Goal: Task Accomplishment & Management: Manage account settings

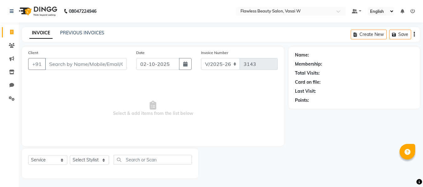
select select "8090"
select select "service"
click at [104, 65] on input "Client" at bounding box center [86, 64] width 82 height 12
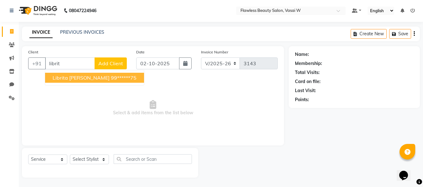
click at [111, 78] on ngb-highlight "99******75" at bounding box center [124, 78] width 26 height 6
type input "99******75"
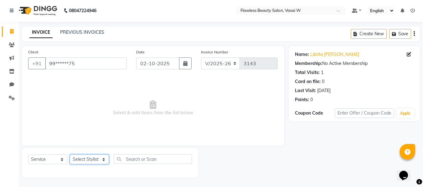
click at [93, 160] on select "Select Stylist [PERSON_NAME] [PERSON_NAME] [PERSON_NAME] maam Nisha Pari [PERSO…" at bounding box center [89, 160] width 39 height 10
select select "76404"
click at [70, 155] on select "Select Stylist [PERSON_NAME] [PERSON_NAME] [PERSON_NAME] maam Nisha Pari [PERSO…" at bounding box center [89, 160] width 39 height 10
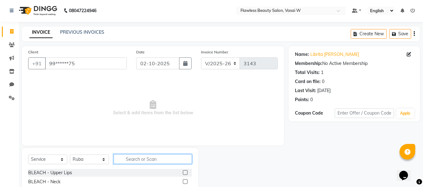
click at [138, 159] on input "text" at bounding box center [153, 160] width 78 height 10
type input "n"
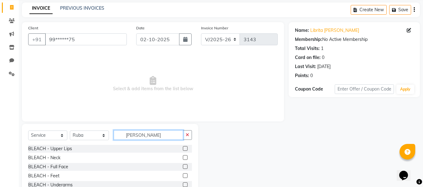
scroll to position [26, 0]
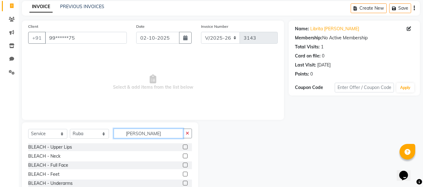
type input "[PERSON_NAME]"
click at [183, 165] on label at bounding box center [185, 165] width 5 height 5
click at [183, 165] on input "checkbox" at bounding box center [185, 166] width 4 height 4
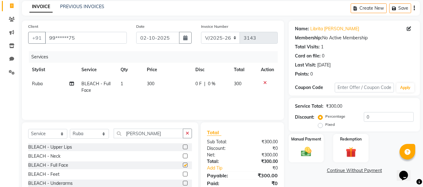
checkbox input "false"
click at [186, 135] on icon "button" at bounding box center [187, 133] width 3 height 4
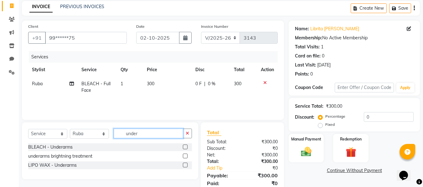
type input "under"
click at [186, 165] on label at bounding box center [185, 165] width 5 height 5
click at [186, 165] on input "checkbox" at bounding box center [185, 166] width 4 height 4
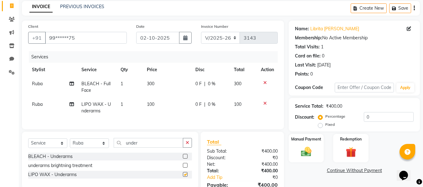
checkbox input "false"
click at [187, 145] on icon "button" at bounding box center [187, 143] width 3 height 4
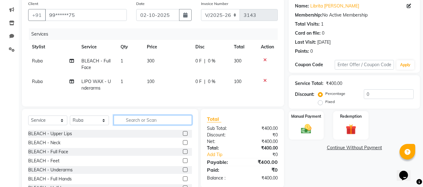
scroll to position [49, 0]
click at [129, 124] on input "text" at bounding box center [153, 120] width 78 height 10
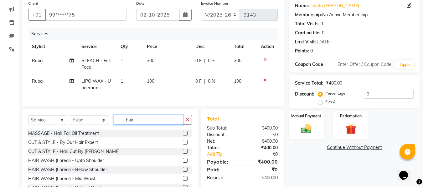
type input "hair"
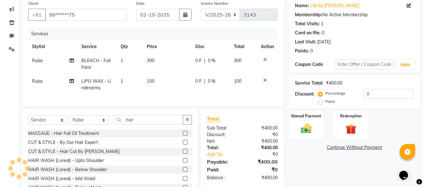
click at [183, 145] on label at bounding box center [185, 142] width 5 height 5
click at [183, 145] on input "checkbox" at bounding box center [185, 143] width 4 height 4
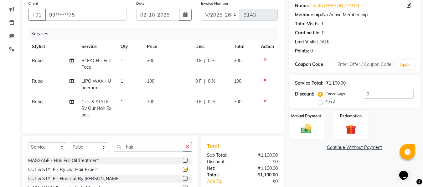
checkbox input "false"
click at [156, 102] on td "700" at bounding box center [167, 108] width 48 height 27
select select "76404"
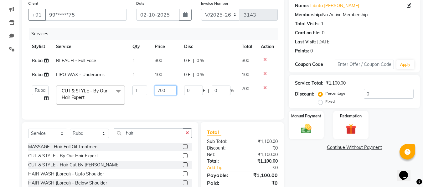
click at [169, 90] on input "700" at bounding box center [166, 91] width 22 height 10
type input "7"
type input "450"
click at [225, 136] on div "Client +91 99******75 Date [DATE] Invoice Number V/2025 V/[PHONE_NUMBER] Servic…" at bounding box center [152, 105] width 271 height 217
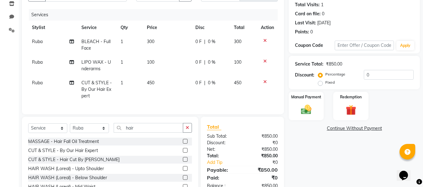
scroll to position [69, 0]
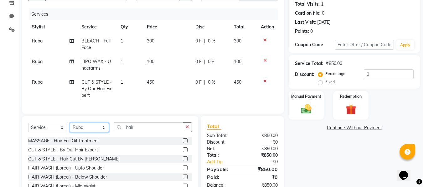
click at [104, 133] on select "Select Stylist [PERSON_NAME] [PERSON_NAME] [PERSON_NAME] maam Nisha Pari [PERSO…" at bounding box center [89, 128] width 39 height 10
select select "76407"
click at [70, 128] on select "Select Stylist [PERSON_NAME] [PERSON_NAME] [PERSON_NAME] maam Nisha Pari [PERSO…" at bounding box center [89, 128] width 39 height 10
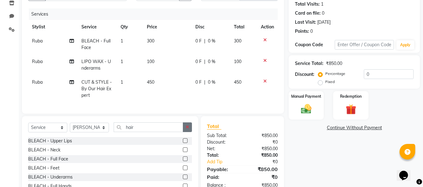
click at [189, 128] on button "button" at bounding box center [187, 128] width 9 height 10
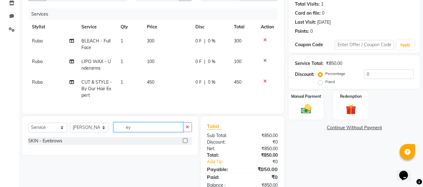
type input "ey"
click at [185, 143] on label at bounding box center [185, 141] width 5 height 5
click at [185, 143] on input "checkbox" at bounding box center [185, 141] width 4 height 4
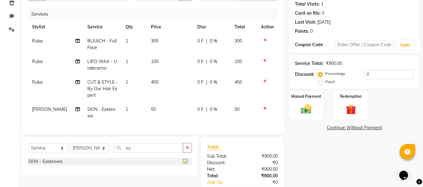
checkbox input "false"
click at [269, 160] on div "₹900.00" at bounding box center [262, 156] width 40 height 7
click at [294, 109] on div "Manual Payment" at bounding box center [306, 106] width 37 height 30
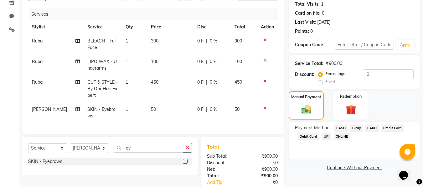
click at [342, 128] on span "CASH" at bounding box center [340, 128] width 13 height 7
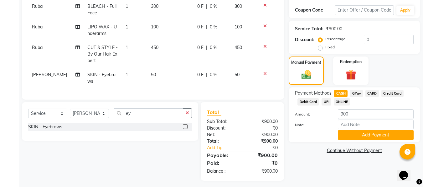
scroll to position [112, 0]
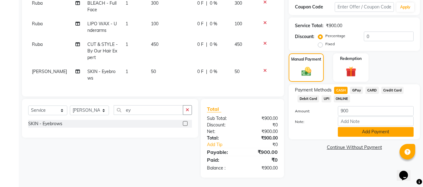
click at [343, 128] on button "Add Payment" at bounding box center [376, 132] width 76 height 10
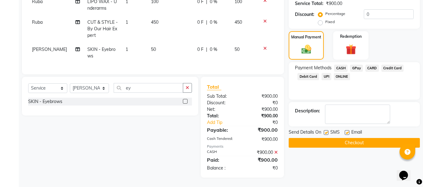
scroll to position [134, 0]
click at [346, 130] on label at bounding box center [346, 132] width 5 height 5
click at [346, 131] on input "checkbox" at bounding box center [346, 133] width 4 height 4
checkbox input "false"
click at [326, 130] on label at bounding box center [326, 132] width 5 height 5
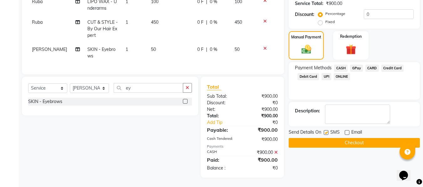
click at [326, 131] on input "checkbox" at bounding box center [326, 133] width 4 height 4
checkbox input "false"
click at [313, 138] on button "Checkout" at bounding box center [353, 143] width 131 height 10
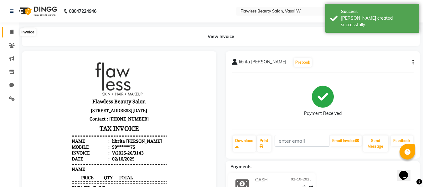
click at [11, 33] on icon at bounding box center [11, 32] width 3 height 5
select select "8090"
select select "service"
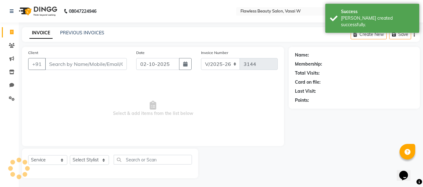
scroll to position [1, 0]
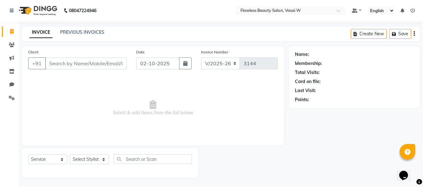
click at [78, 61] on input "Client" at bounding box center [86, 64] width 82 height 12
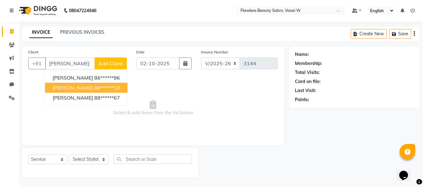
click at [74, 87] on span "[PERSON_NAME]" at bounding box center [73, 88] width 40 height 6
type input "88******18"
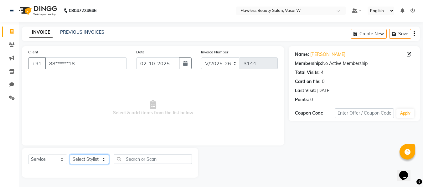
click at [97, 158] on select "Select Stylist [PERSON_NAME] [PERSON_NAME] [PERSON_NAME] maam Nisha Pari [PERSO…" at bounding box center [89, 160] width 39 height 10
select select "76408"
click at [70, 155] on select "Select Stylist [PERSON_NAME] [PERSON_NAME] [PERSON_NAME] maam Nisha Pari [PERSO…" at bounding box center [89, 160] width 39 height 10
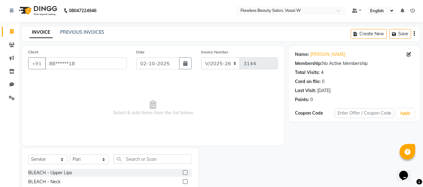
click at [130, 159] on input "text" at bounding box center [153, 160] width 78 height 10
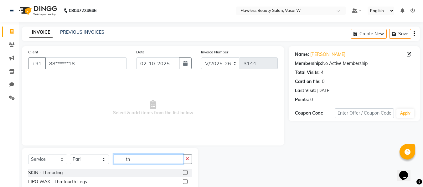
type input "th"
click at [183, 174] on label at bounding box center [185, 173] width 5 height 5
click at [183, 174] on input "checkbox" at bounding box center [185, 173] width 4 height 4
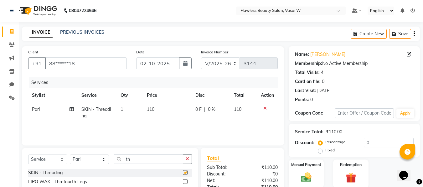
checkbox input "false"
click at [155, 109] on td "110" at bounding box center [167, 113] width 48 height 21
select select "76408"
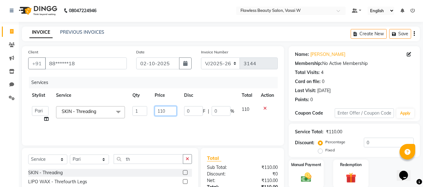
click at [168, 110] on input "110" at bounding box center [166, 111] width 22 height 10
type input "1"
type input "80"
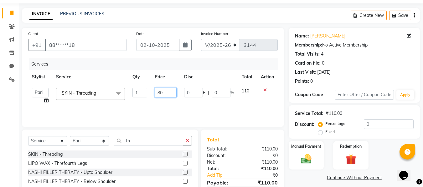
scroll to position [30, 0]
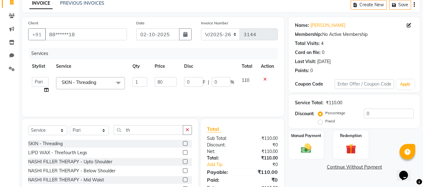
click at [240, 145] on div "Discount:" at bounding box center [222, 145] width 40 height 7
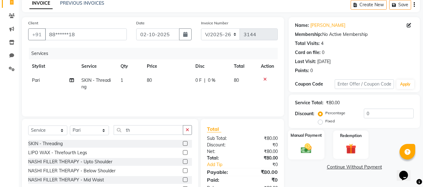
click at [304, 143] on img at bounding box center [306, 148] width 18 height 13
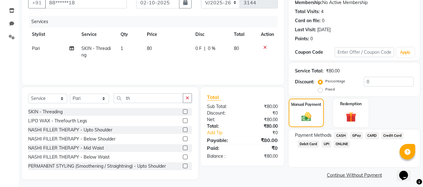
scroll to position [64, 0]
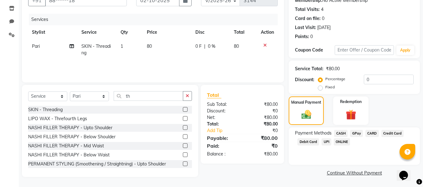
click at [359, 132] on span "GPay" at bounding box center [356, 133] width 13 height 7
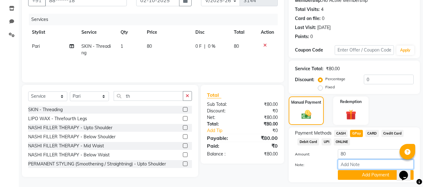
click at [349, 164] on input "Note:" at bounding box center [376, 165] width 76 height 10
type input "Gpay"
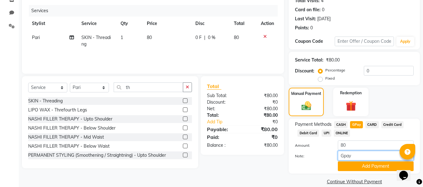
scroll to position [81, 0]
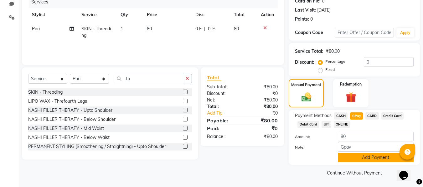
click at [349, 160] on button "Add Payment" at bounding box center [376, 158] width 76 height 10
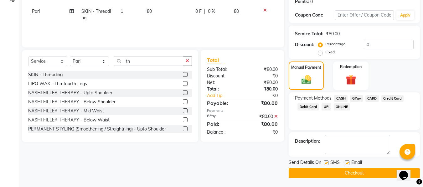
scroll to position [99, 0]
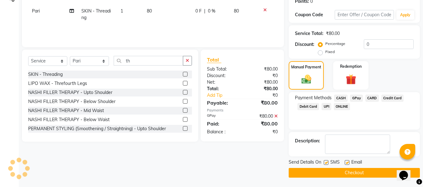
click at [349, 160] on div "Email" at bounding box center [355, 163] width 22 height 8
click at [348, 163] on label at bounding box center [346, 163] width 5 height 5
click at [348, 163] on input "checkbox" at bounding box center [346, 163] width 4 height 4
checkbox input "false"
click at [328, 164] on label at bounding box center [326, 163] width 5 height 5
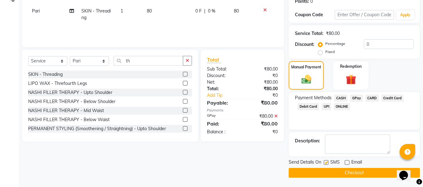
click at [328, 164] on input "checkbox" at bounding box center [326, 163] width 4 height 4
checkbox input "false"
click at [320, 171] on button "Checkout" at bounding box center [353, 173] width 131 height 10
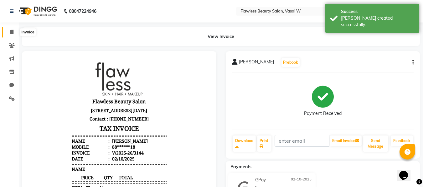
click at [12, 30] on icon at bounding box center [11, 32] width 3 height 5
select select "8090"
select select "service"
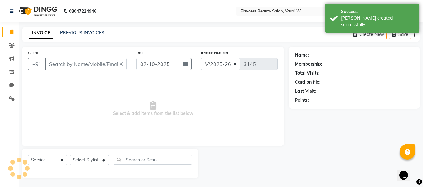
scroll to position [1, 0]
click at [51, 61] on input "Client" at bounding box center [86, 64] width 82 height 12
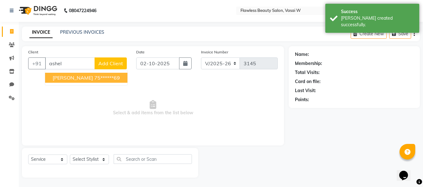
click at [59, 78] on span "[PERSON_NAME]" at bounding box center [73, 78] width 40 height 6
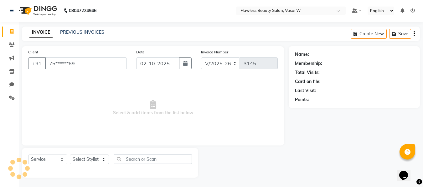
type input "75******69"
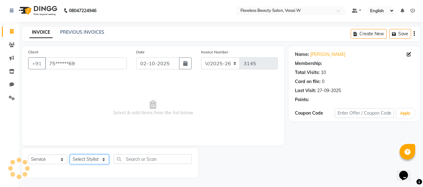
click at [78, 160] on select "Select Stylist [PERSON_NAME] [PERSON_NAME] [PERSON_NAME] maam Nisha Pari [PERSO…" at bounding box center [89, 160] width 39 height 10
select select "76404"
click at [70, 155] on select "Select Stylist [PERSON_NAME] [PERSON_NAME] [PERSON_NAME] maam Nisha Pari [PERSO…" at bounding box center [89, 160] width 39 height 10
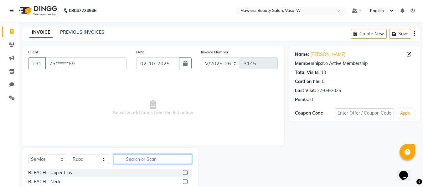
click at [133, 157] on input "text" at bounding box center [153, 160] width 78 height 10
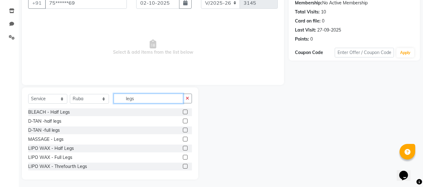
scroll to position [63, 0]
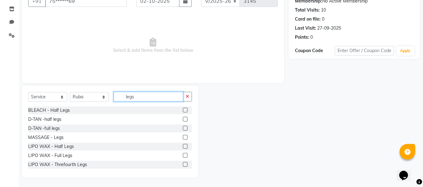
type input "legs"
click at [183, 156] on label at bounding box center [185, 155] width 5 height 5
click at [183, 156] on input "checkbox" at bounding box center [185, 156] width 4 height 4
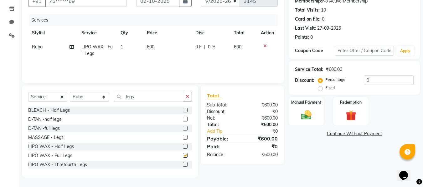
checkbox input "false"
click at [188, 99] on icon "button" at bounding box center [187, 96] width 3 height 4
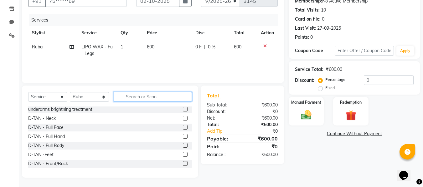
scroll to position [93, 0]
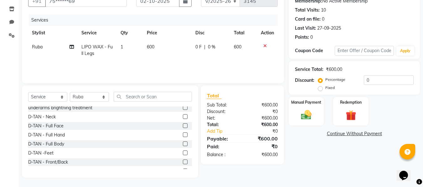
click at [183, 154] on label at bounding box center [185, 153] width 5 height 5
click at [183, 154] on input "checkbox" at bounding box center [185, 153] width 4 height 4
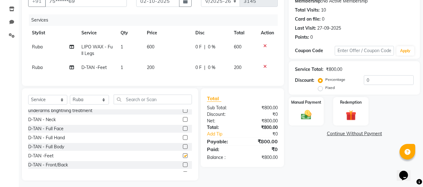
checkbox input "false"
click at [154, 70] on td "200" at bounding box center [167, 68] width 48 height 14
select select "76404"
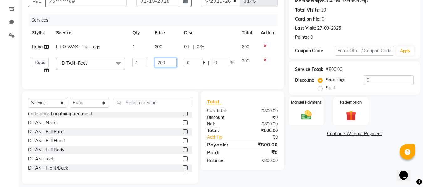
click at [169, 63] on input "200" at bounding box center [166, 63] width 22 height 10
type input "250"
click at [91, 111] on div "Select Service Product Membership Package Voucher Prepaid Gift Card Select Styl…" at bounding box center [110, 105] width 164 height 15
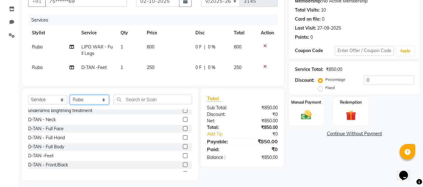
select select "76406"
click at [70, 100] on select "Select Stylist [PERSON_NAME] [PERSON_NAME] [PERSON_NAME] maam Nisha Pari [PERSO…" at bounding box center [89, 100] width 39 height 10
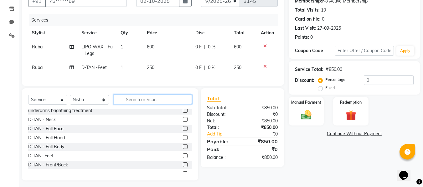
click at [137, 104] on input "text" at bounding box center [153, 100] width 78 height 10
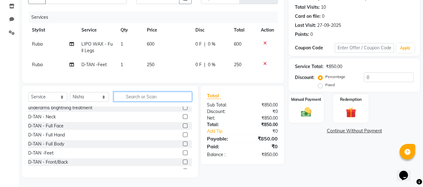
scroll to position [71, 0]
click at [183, 125] on label at bounding box center [185, 126] width 5 height 5
click at [183, 125] on input "checkbox" at bounding box center [185, 126] width 4 height 4
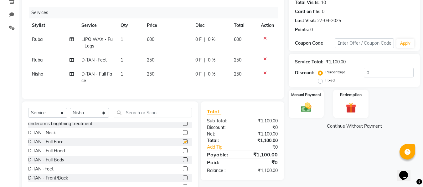
checkbox input "false"
click at [183, 153] on label at bounding box center [185, 151] width 5 height 5
click at [183, 153] on input "checkbox" at bounding box center [185, 151] width 4 height 4
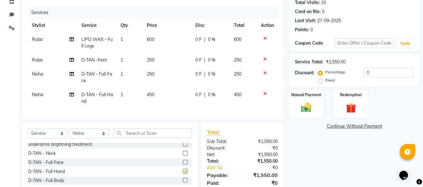
checkbox input "false"
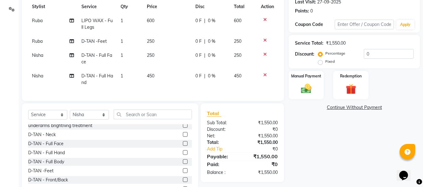
scroll to position [112, 0]
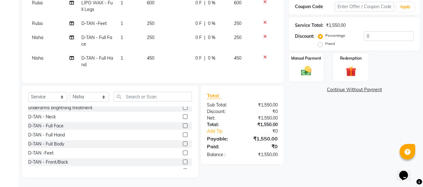
click at [183, 153] on label at bounding box center [185, 153] width 5 height 5
click at [183, 153] on input "checkbox" at bounding box center [185, 153] width 4 height 4
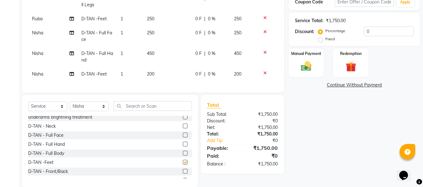
checkbox input "false"
click at [152, 76] on span "200" at bounding box center [151, 74] width 8 height 6
select select "76406"
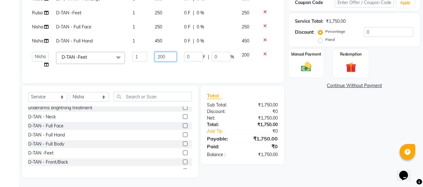
click at [166, 55] on input "200" at bounding box center [166, 57] width 22 height 10
type input "250"
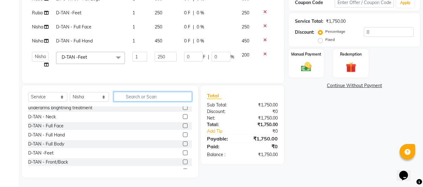
click at [154, 101] on div "Select Service Product Membership Package Voucher Prepaid Gift Card Select Styl…" at bounding box center [110, 132] width 176 height 92
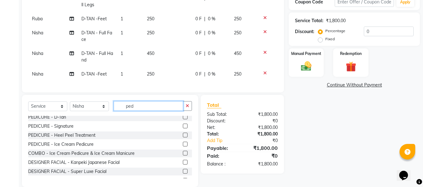
scroll to position [0, 0]
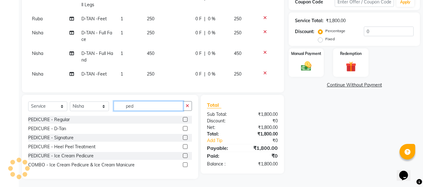
type input "ped"
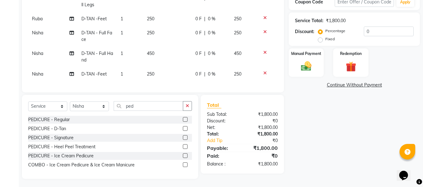
click at [184, 122] on label at bounding box center [185, 119] width 5 height 5
click at [184, 122] on input "checkbox" at bounding box center [185, 120] width 4 height 4
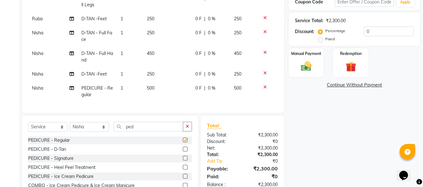
checkbox input "false"
click at [94, 131] on select "Select Stylist [PERSON_NAME] [PERSON_NAME] [PERSON_NAME] maam Nisha Pari [PERSO…" at bounding box center [89, 127] width 39 height 10
select select "76407"
click at [70, 127] on select "Select Stylist [PERSON_NAME] [PERSON_NAME] [PERSON_NAME] maam Nisha Pari [PERSO…" at bounding box center [89, 127] width 39 height 10
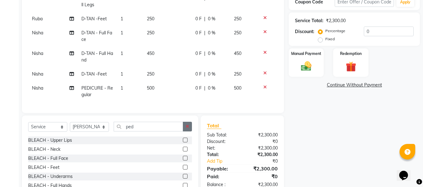
click at [188, 129] on icon "button" at bounding box center [187, 127] width 3 height 4
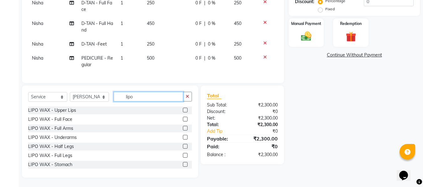
scroll to position [147, 0]
type input "lipo"
click at [183, 128] on label at bounding box center [185, 128] width 5 height 5
click at [183, 128] on input "checkbox" at bounding box center [185, 129] width 4 height 4
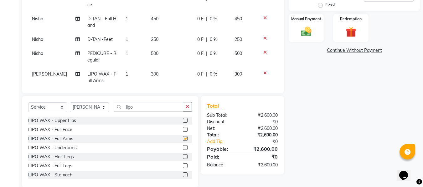
checkbox input "false"
click at [183, 147] on label at bounding box center [185, 147] width 5 height 5
click at [183, 147] on input "checkbox" at bounding box center [185, 148] width 4 height 4
checkbox input "false"
click at [183, 158] on label at bounding box center [185, 157] width 5 height 5
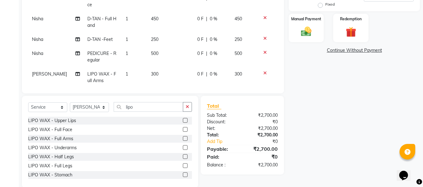
click at [183, 158] on input "checkbox" at bounding box center [185, 157] width 4 height 4
checkbox input "false"
click at [186, 107] on icon "button" at bounding box center [187, 107] width 3 height 4
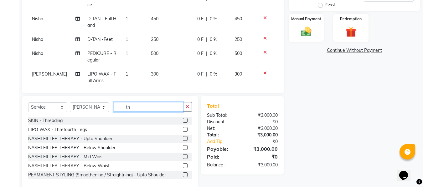
type input "th"
click at [183, 120] on label at bounding box center [185, 120] width 5 height 5
click at [183, 120] on input "checkbox" at bounding box center [185, 121] width 4 height 4
checkbox input "false"
click at [234, 130] on div "Net:" at bounding box center [222, 128] width 40 height 7
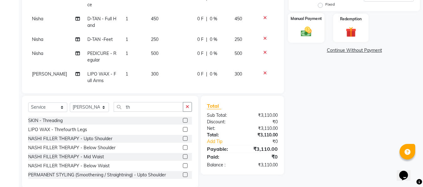
click at [297, 38] on div "Manual Payment" at bounding box center [306, 28] width 37 height 30
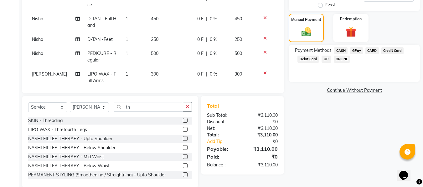
click at [340, 51] on span "CASH" at bounding box center [340, 50] width 13 height 7
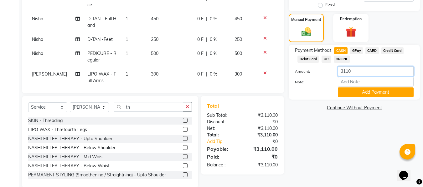
click at [359, 68] on input "3110" at bounding box center [376, 72] width 76 height 10
type input "3"
type input "1000"
click at [347, 91] on button "Add Payment" at bounding box center [376, 93] width 76 height 10
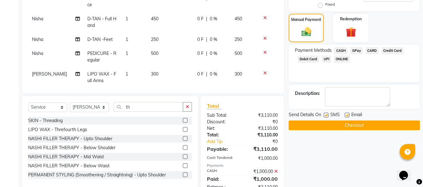
click at [355, 51] on span "GPay" at bounding box center [356, 50] width 13 height 7
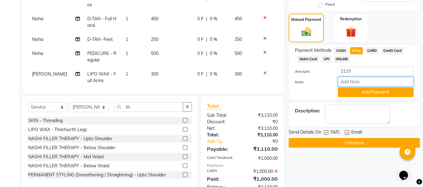
click at [352, 83] on input "Note:" at bounding box center [376, 82] width 76 height 10
type input "Gpay"
click at [372, 97] on div "Payment Methods CASH GPay CARD Credit Card Debit Card UPI ONLINE Amount: 2110 N…" at bounding box center [353, 72] width 131 height 55
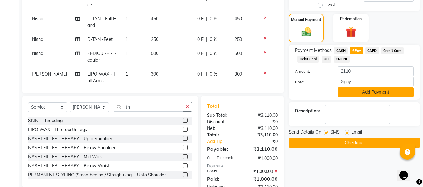
click at [372, 97] on button "Add Payment" at bounding box center [376, 93] width 76 height 10
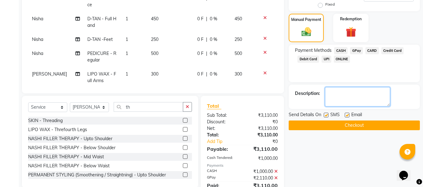
click at [372, 97] on textarea at bounding box center [357, 96] width 65 height 19
drag, startPoint x: 347, startPoint y: 114, endPoint x: 326, endPoint y: 115, distance: 21.3
click at [326, 115] on div "Send Details On SMS Email" at bounding box center [353, 116] width 131 height 8
click at [326, 115] on label at bounding box center [326, 115] width 5 height 5
click at [326, 115] on input "checkbox" at bounding box center [326, 116] width 4 height 4
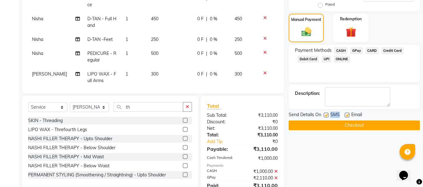
checkbox input "false"
click at [346, 115] on label at bounding box center [346, 115] width 5 height 5
click at [346, 115] on input "checkbox" at bounding box center [346, 116] width 4 height 4
checkbox input "false"
click at [329, 126] on button "Checkout" at bounding box center [353, 126] width 131 height 10
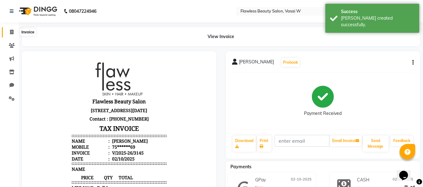
click at [12, 31] on icon at bounding box center [11, 32] width 3 height 5
select select "service"
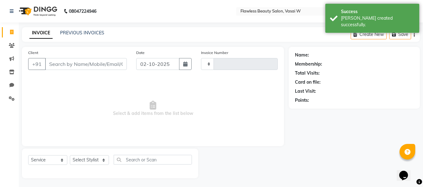
type input "3146"
select select "8090"
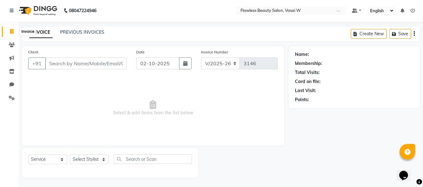
click at [12, 32] on icon at bounding box center [11, 31] width 3 height 5
drag, startPoint x: 12, startPoint y: 75, endPoint x: 105, endPoint y: 114, distance: 100.5
click at [105, 114] on span "Select & add items from the list below" at bounding box center [152, 108] width 249 height 63
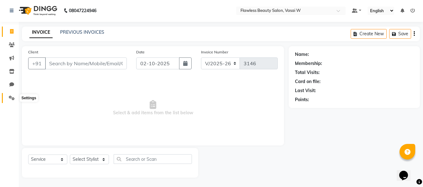
click at [10, 98] on icon at bounding box center [12, 98] width 6 height 5
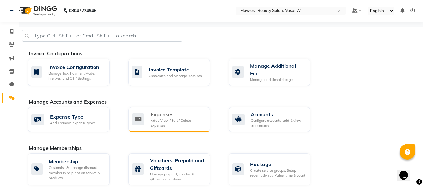
click at [148, 124] on div "Expenses Add / View / Edit / Delete expenses" at bounding box center [168, 120] width 73 height 18
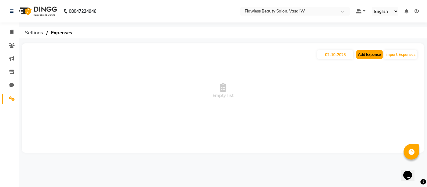
click at [366, 57] on button "Add Expense" at bounding box center [370, 54] width 26 height 9
select select "1"
select select "7218"
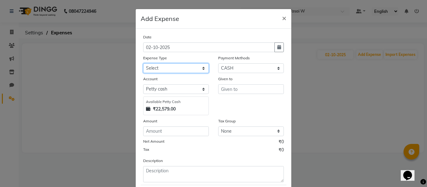
click at [178, 71] on select "Select Advance Salary Bank charges Car maintenance Cash transfer to bank Cash t…" at bounding box center [176, 69] width 66 height 10
select select "22108"
click at [143, 64] on select "Select Advance Salary Bank charges Car maintenance Cash transfer to bank Cash t…" at bounding box center [176, 69] width 66 height 10
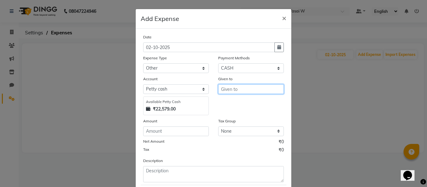
click at [230, 90] on input "text" at bounding box center [251, 89] width 66 height 10
type input "[PERSON_NAME] for pooja sweets"
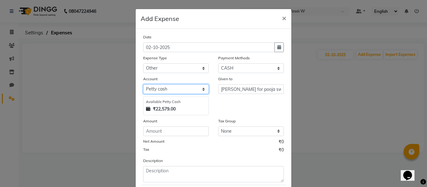
click at [176, 91] on select "Select [PERSON_NAME] cash Default account" at bounding box center [176, 89] width 66 height 10
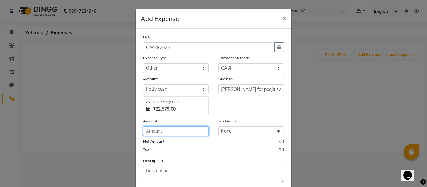
click at [165, 128] on input "number" at bounding box center [176, 132] width 66 height 10
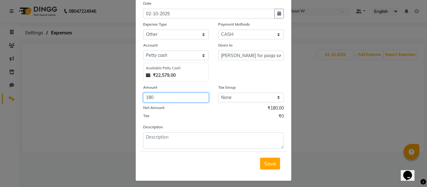
scroll to position [37, 0]
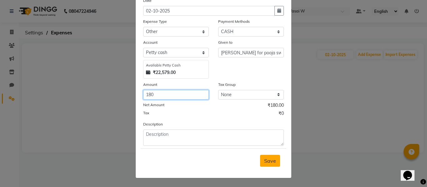
type input "180"
click at [261, 161] on button "Save" at bounding box center [270, 161] width 20 height 12
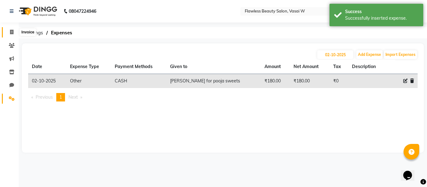
click at [13, 34] on icon at bounding box center [11, 32] width 3 height 5
select select "service"
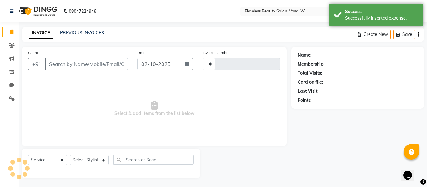
type input "3146"
select select "8090"
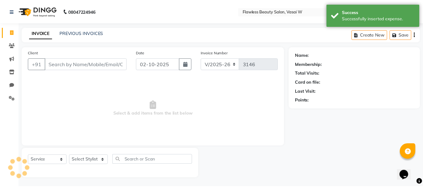
scroll to position [1, 0]
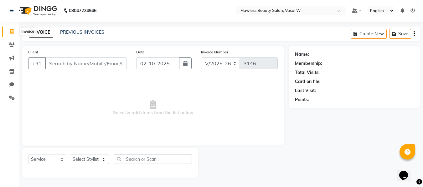
click at [13, 32] on icon at bounding box center [11, 31] width 3 height 5
